Goal: Information Seeking & Learning: Learn about a topic

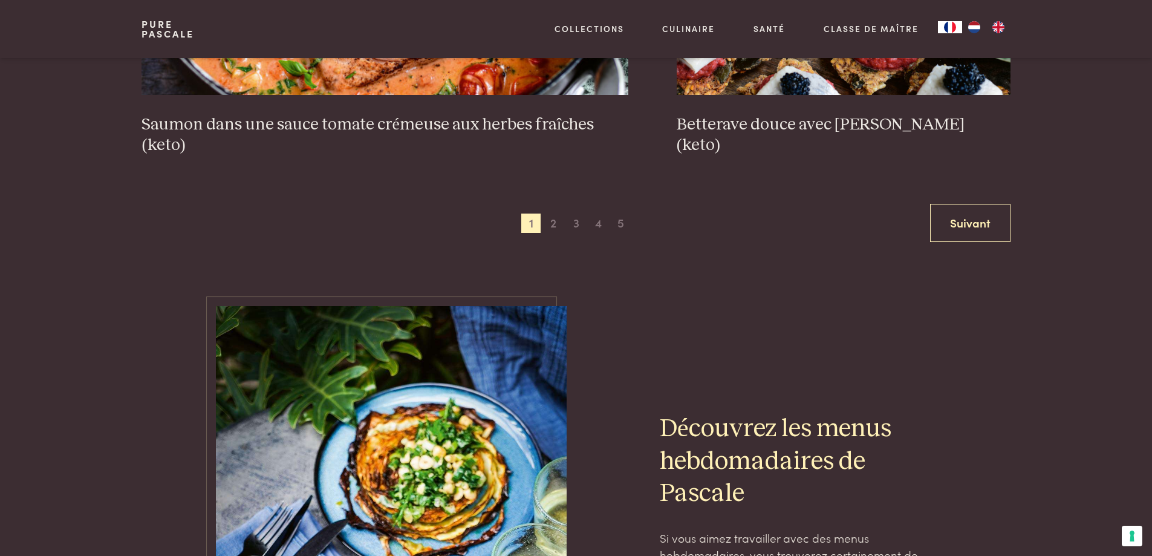
scroll to position [2600, 0]
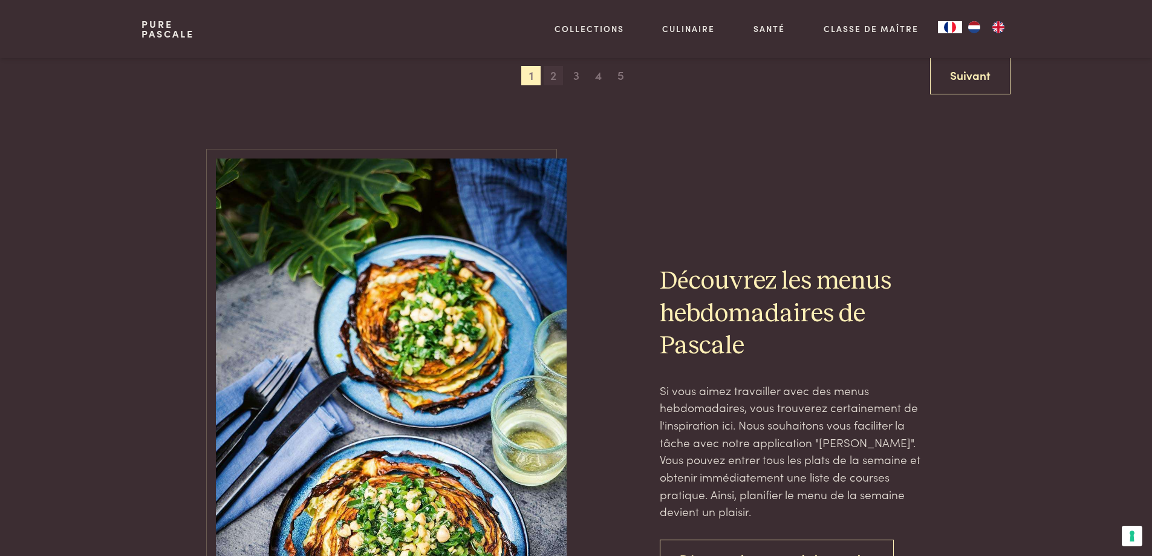
click at [549, 76] on span "2" at bounding box center [553, 75] width 19 height 19
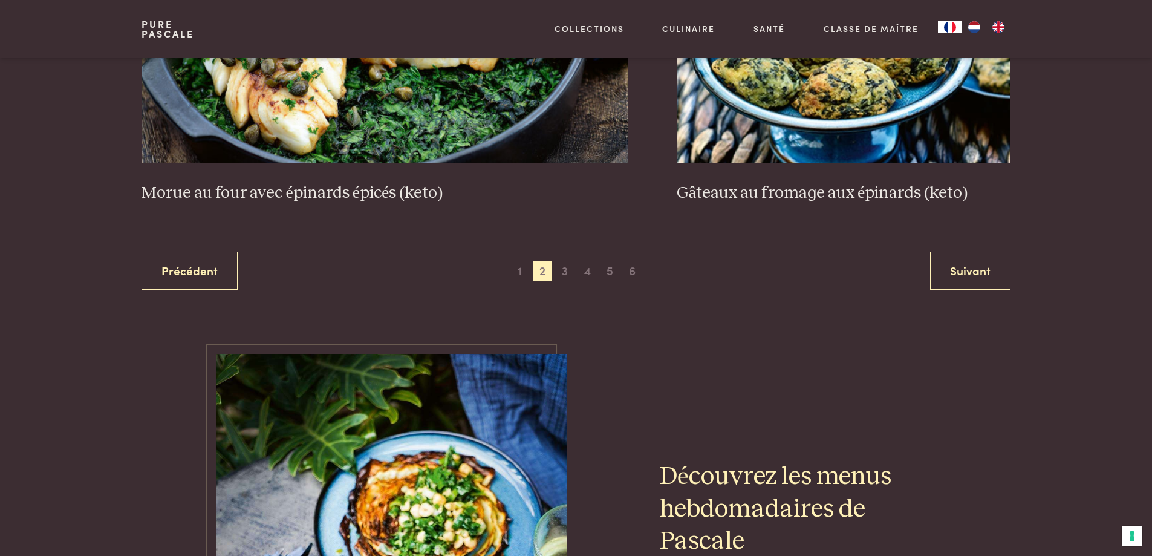
scroll to position [2411, 0]
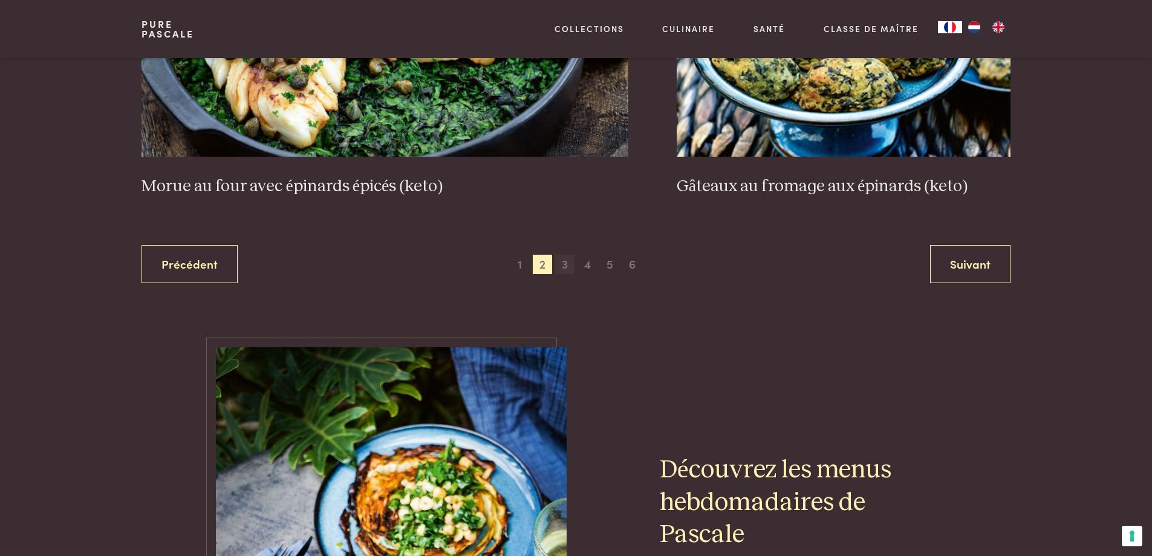
click at [564, 264] on span "3" at bounding box center [564, 264] width 19 height 19
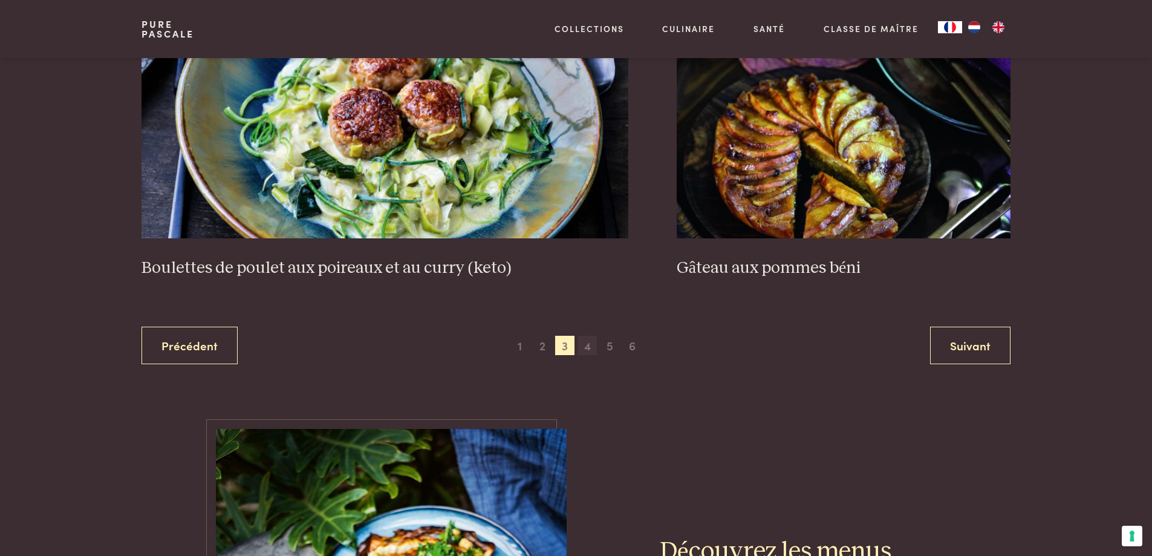
click at [583, 345] on span "4" at bounding box center [586, 345] width 19 height 19
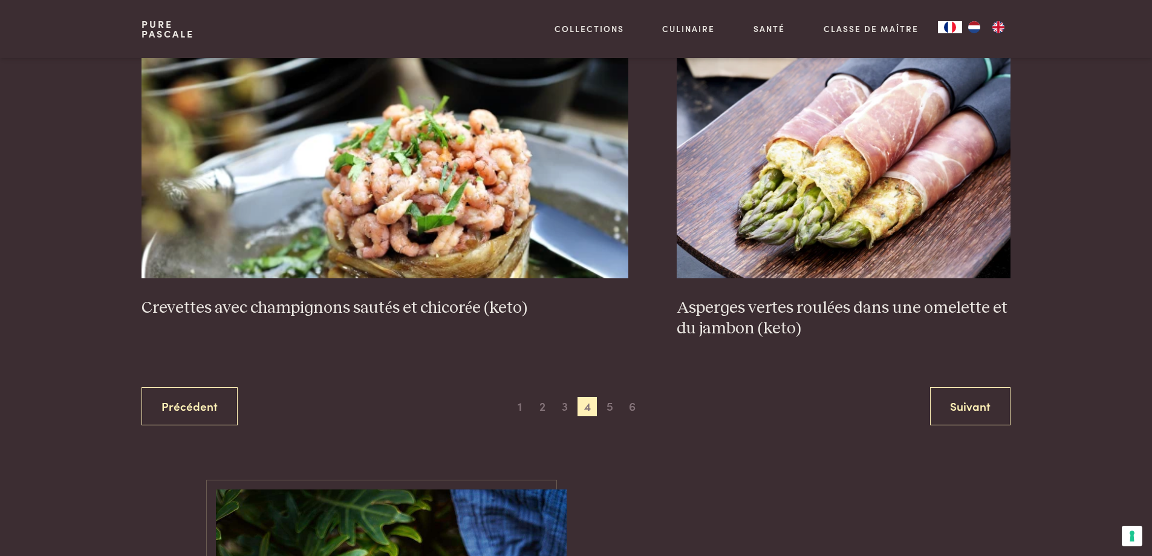
scroll to position [2411, 0]
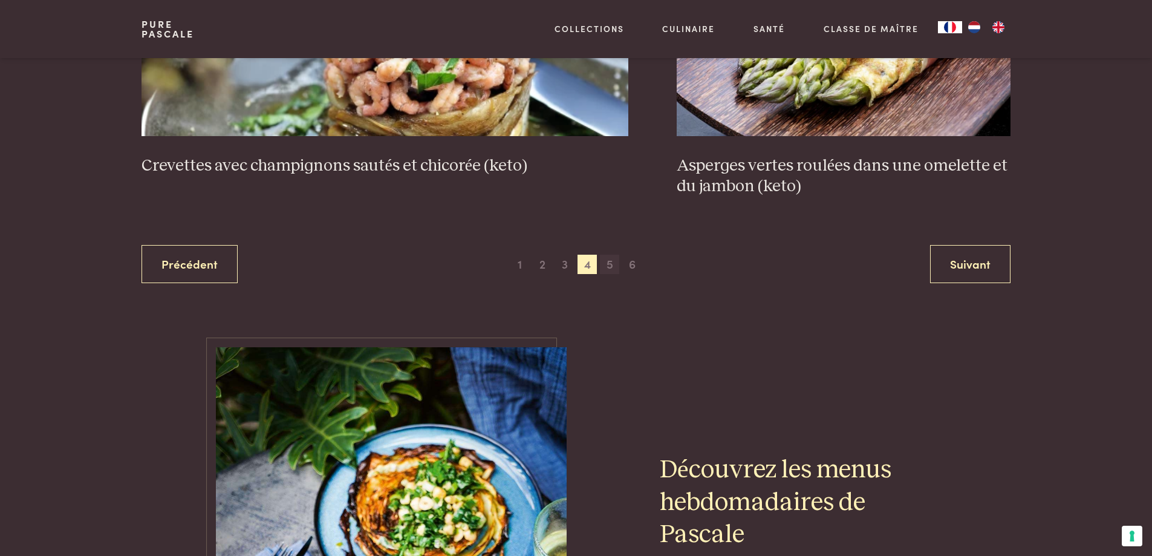
click at [605, 262] on span "5" at bounding box center [609, 264] width 19 height 19
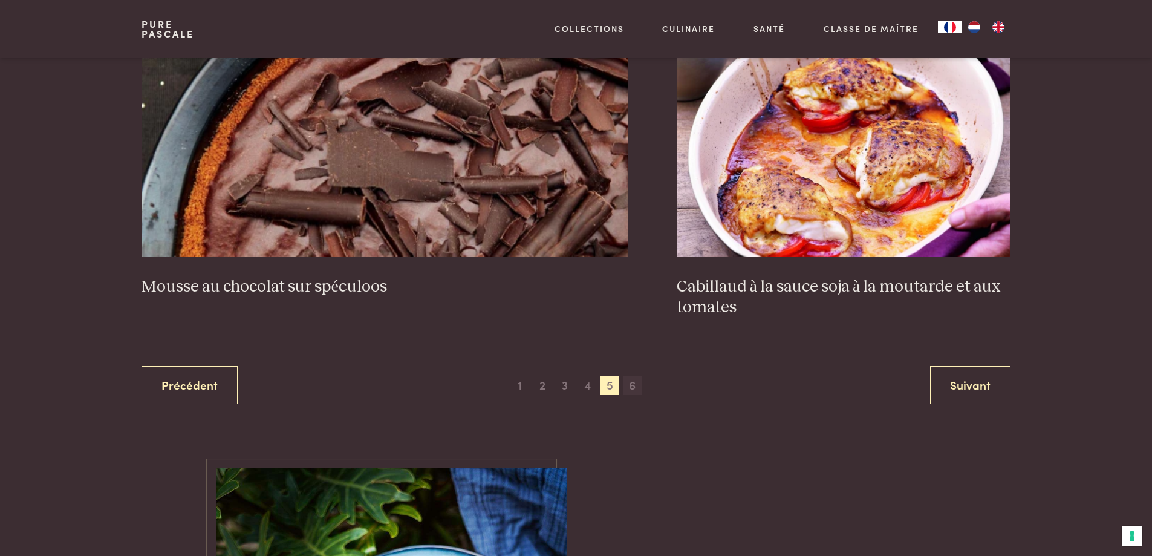
click at [632, 389] on span "6" at bounding box center [632, 384] width 19 height 19
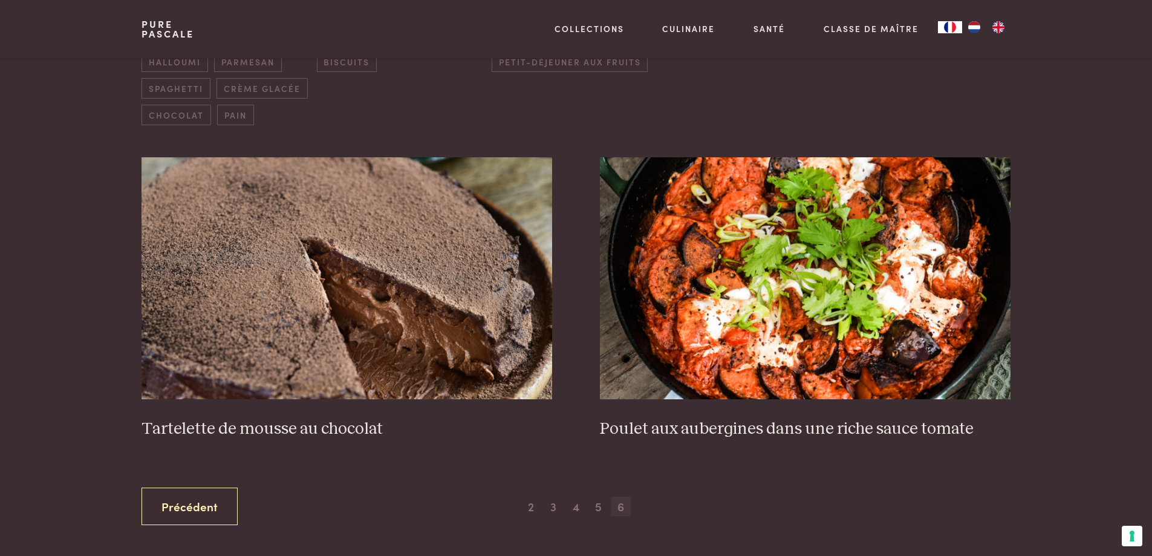
scroll to position [537, 0]
